Goal: Transaction & Acquisition: Purchase product/service

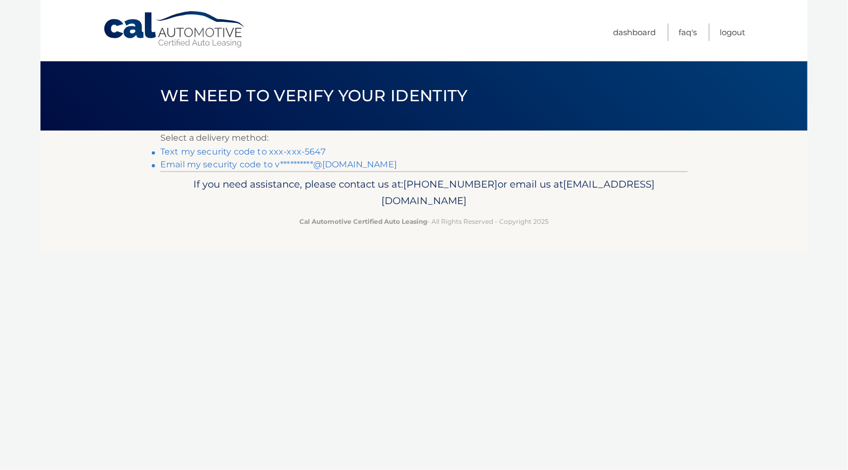
click at [302, 151] on link "Text my security code to xxx-xxx-5647" at bounding box center [242, 151] width 165 height 10
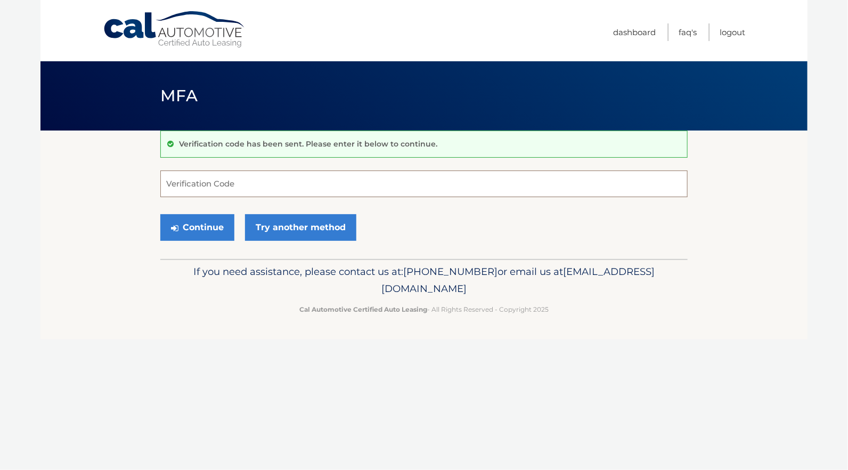
click at [253, 178] on input "Verification Code" at bounding box center [423, 183] width 527 height 27
type input "454994"
click at [160, 214] on button "Continue" at bounding box center [197, 227] width 74 height 27
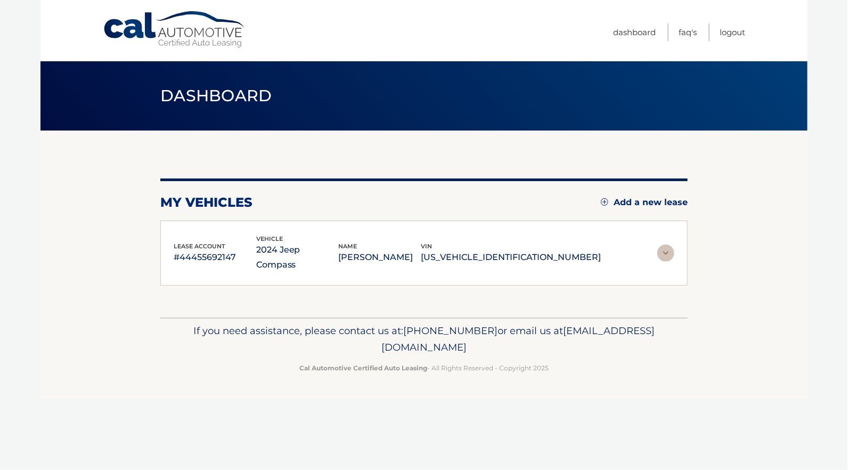
click at [198, 227] on div "lease account #44455692147 vehicle 2024 Jeep Compass name VINCENZA SIMONE vin 3…" at bounding box center [423, 254] width 527 height 66
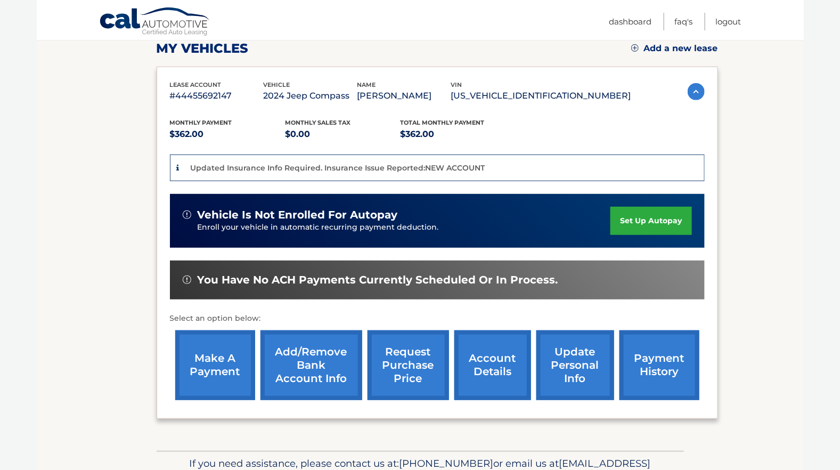
scroll to position [160, 0]
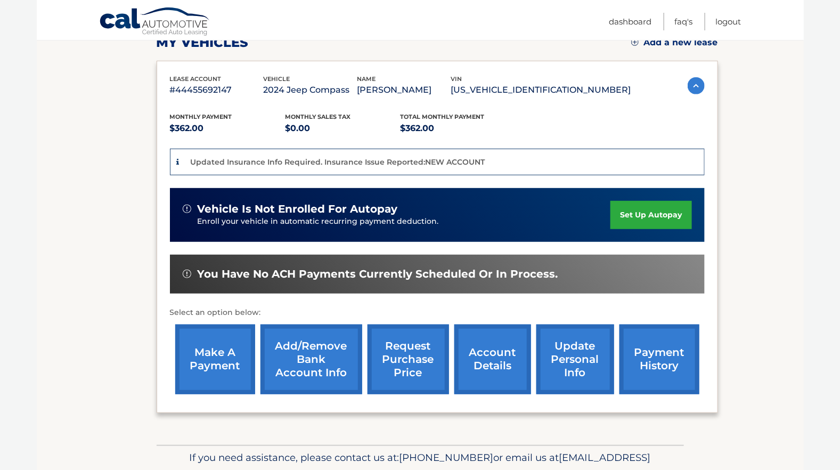
click at [232, 359] on link "make a payment" at bounding box center [215, 359] width 80 height 70
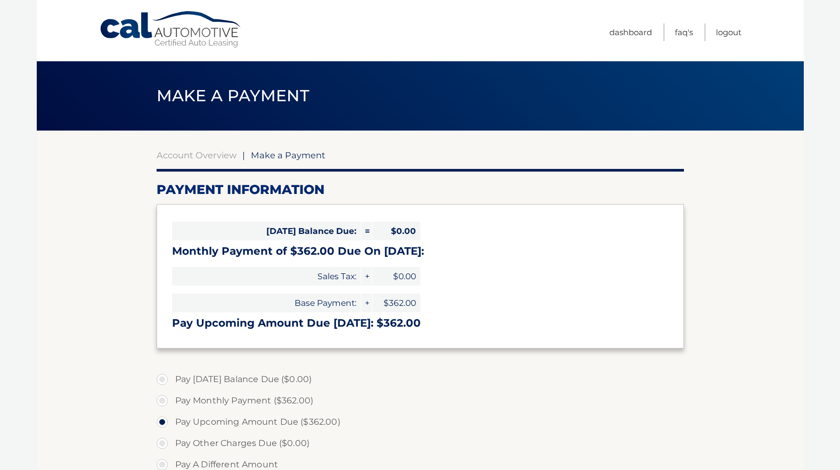
select select "OGZmMDVjMWEtZjMyMi00ZjVlLWE4NDYtMTYwNWRkMDc2MjUw"
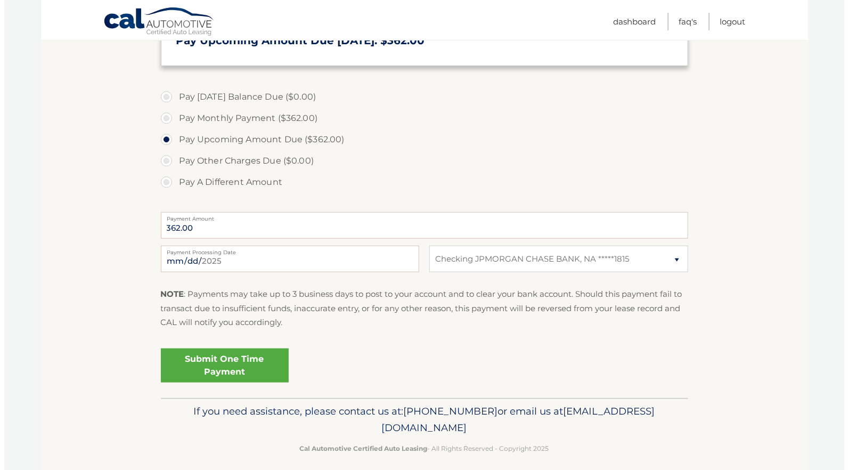
scroll to position [290, 0]
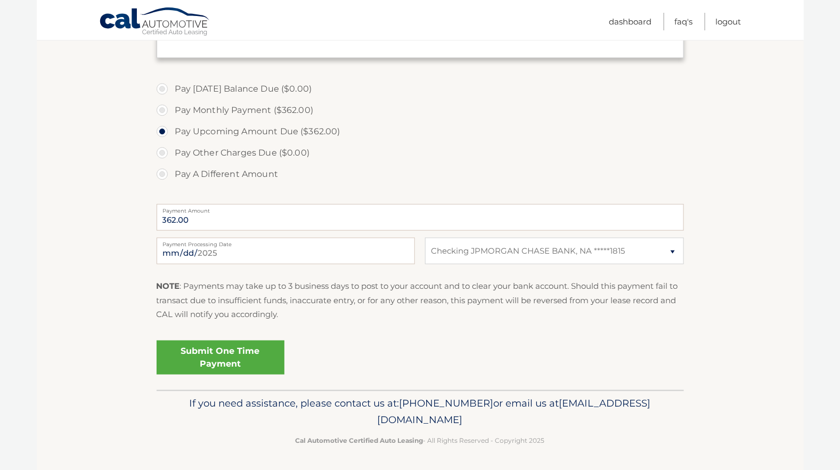
click at [222, 361] on link "Submit One Time Payment" at bounding box center [221, 357] width 128 height 34
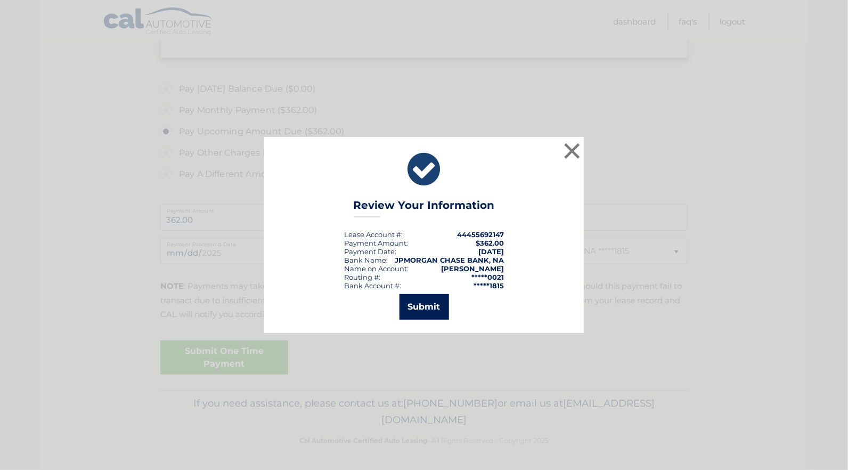
click at [429, 303] on button "Submit" at bounding box center [425, 307] width 50 height 26
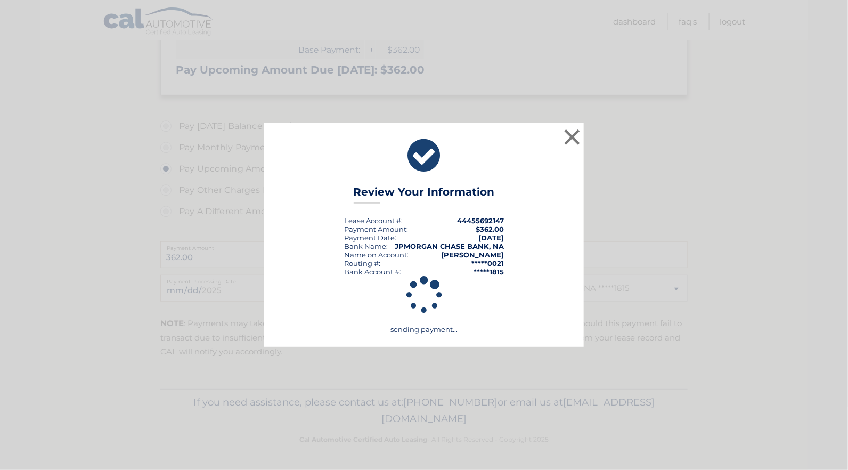
scroll to position [252, 0]
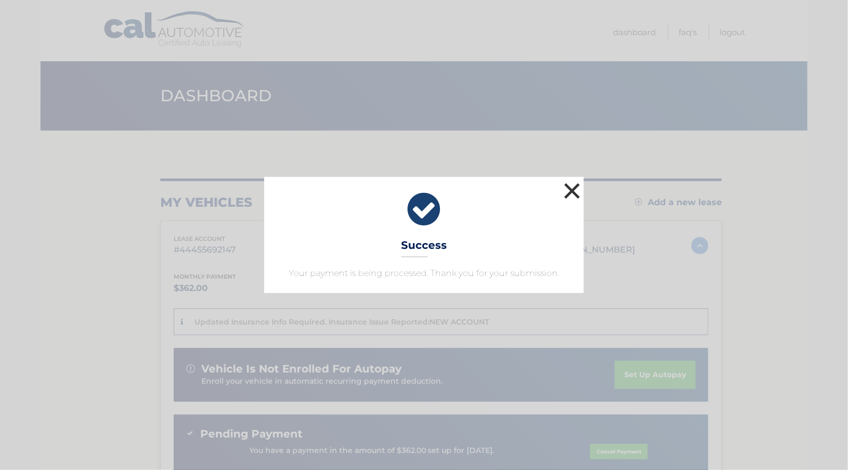
click at [576, 188] on button "×" at bounding box center [571, 190] width 21 height 21
